Goal: Task Accomplishment & Management: Manage account settings

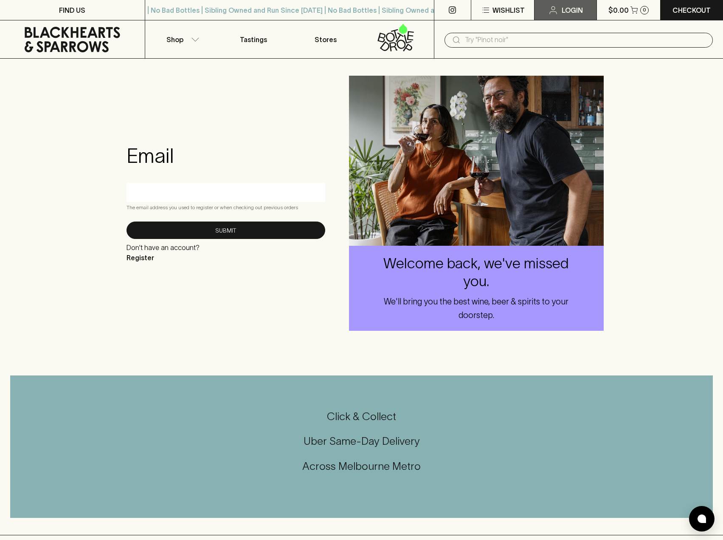
click at [568, 13] on p "Login" at bounding box center [572, 10] width 21 height 10
click at [203, 192] on input "text" at bounding box center [226, 192] width 186 height 14
type input "[EMAIL_ADDRESS][DOMAIN_NAME]"
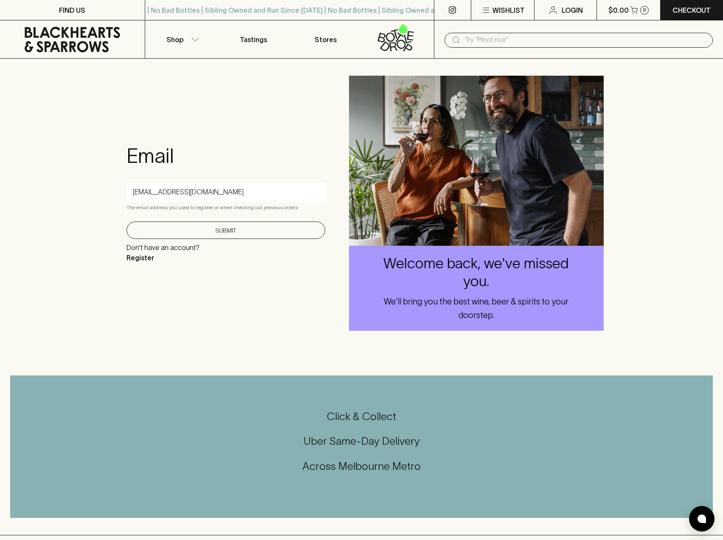
click at [233, 229] on button "Submit" at bounding box center [226, 229] width 199 height 17
click at [232, 235] on button "Submit" at bounding box center [226, 231] width 199 height 17
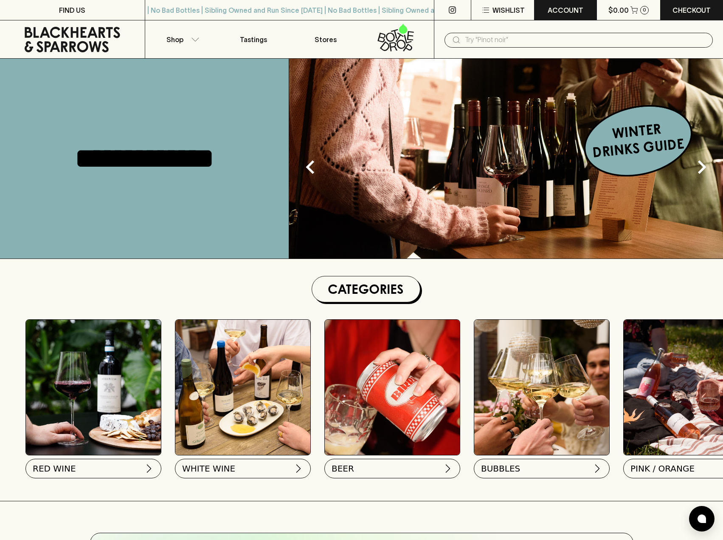
click at [570, 12] on p "ACCOUNT" at bounding box center [566, 10] width 36 height 10
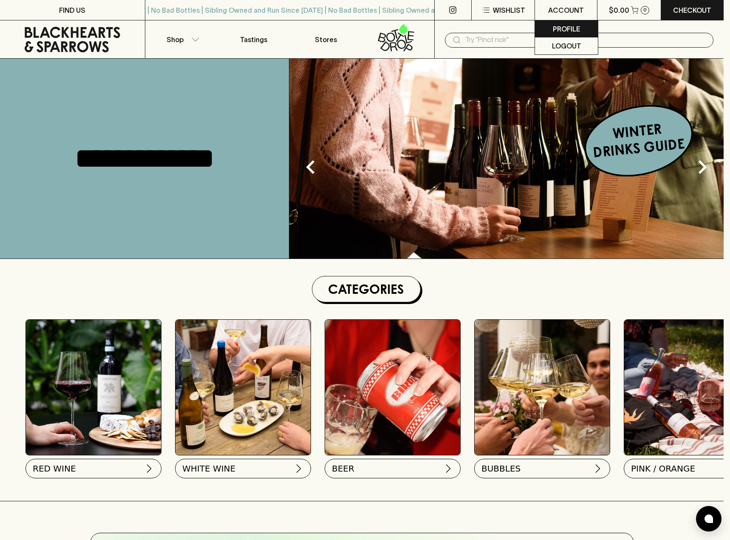
click at [555, 28] on p "Profile" at bounding box center [566, 29] width 27 height 10
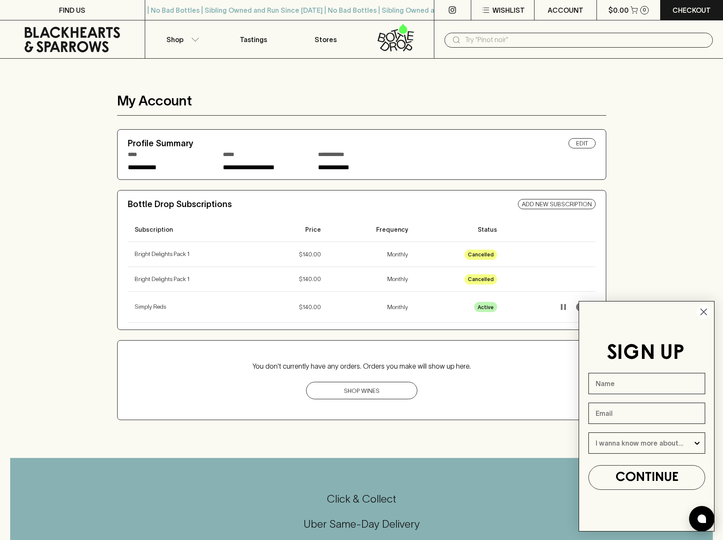
click at [701, 309] on circle "Close dialog" at bounding box center [704, 312] width 14 height 14
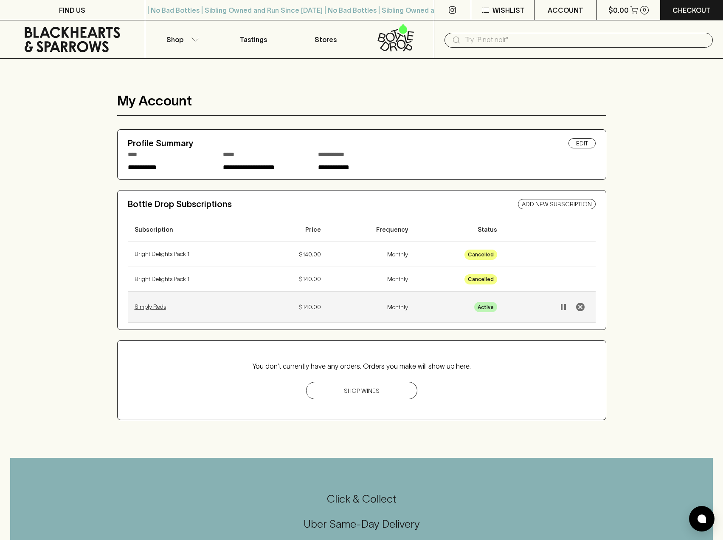
click at [150, 309] on p "Simply Reds" at bounding box center [194, 306] width 118 height 9
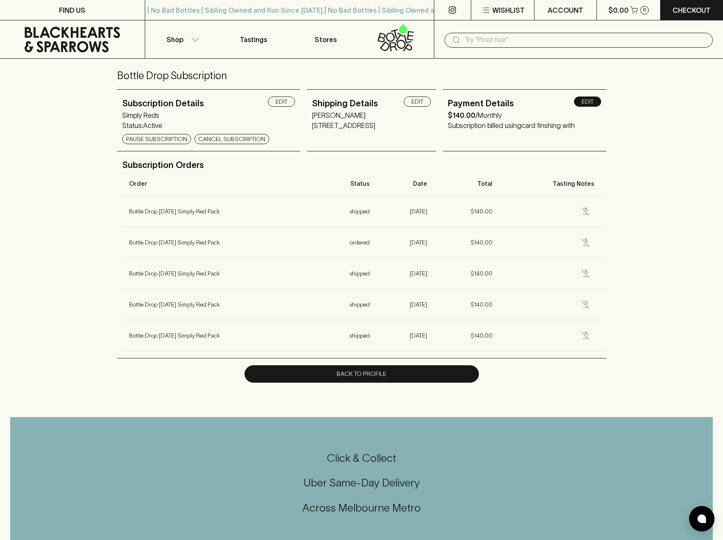
click at [588, 101] on link "Edit" at bounding box center [587, 101] width 27 height 10
